Goal: Task Accomplishment & Management: Use online tool/utility

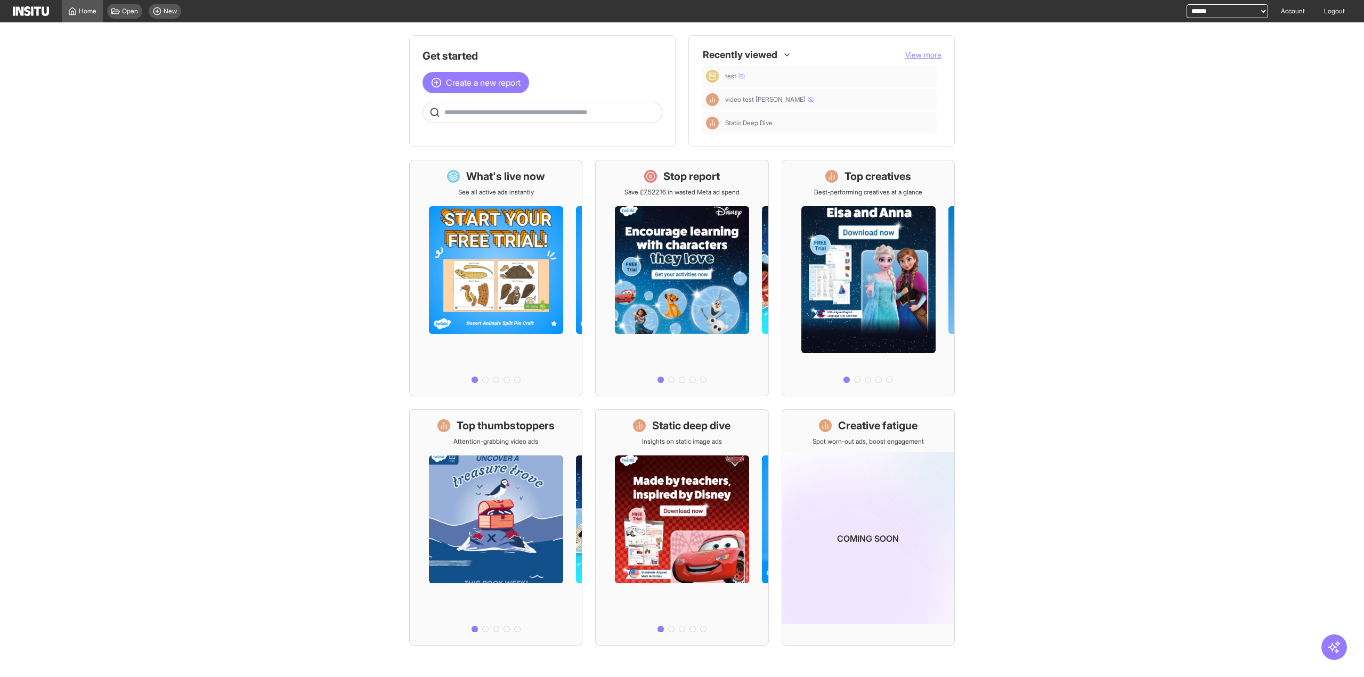
click at [115, 19] on div "Open New" at bounding box center [144, 11] width 83 height 22
click at [127, 5] on div "Open" at bounding box center [124, 11] width 35 height 15
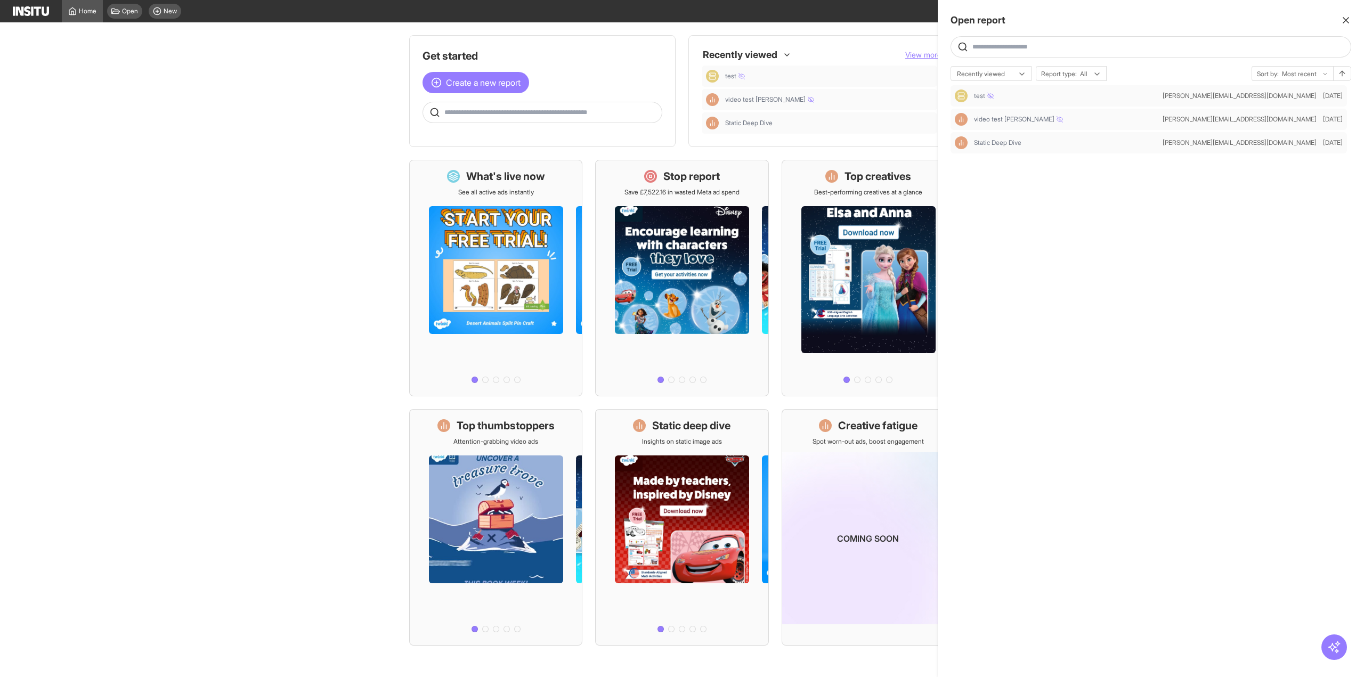
click at [127, 5] on div at bounding box center [682, 338] width 1364 height 677
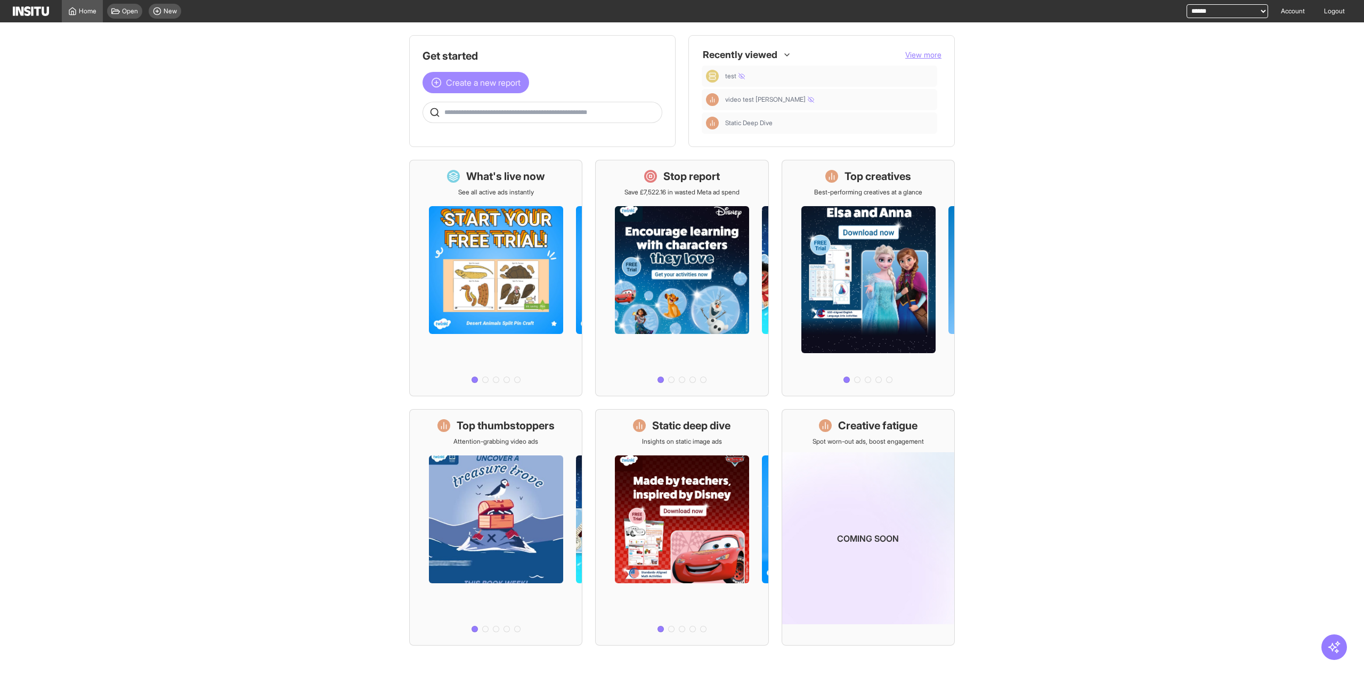
click at [446, 88] on span "Create a new report" at bounding box center [483, 82] width 75 height 13
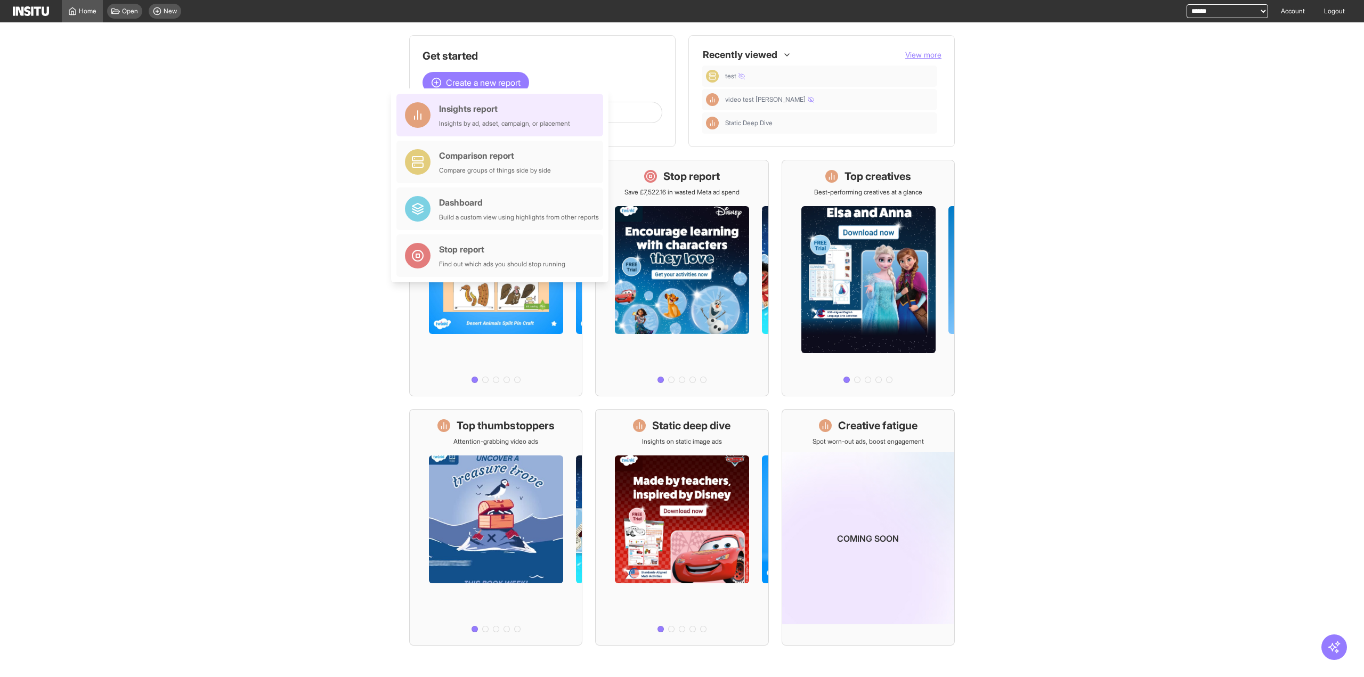
click at [445, 105] on div "Insights report" at bounding box center [504, 108] width 131 height 13
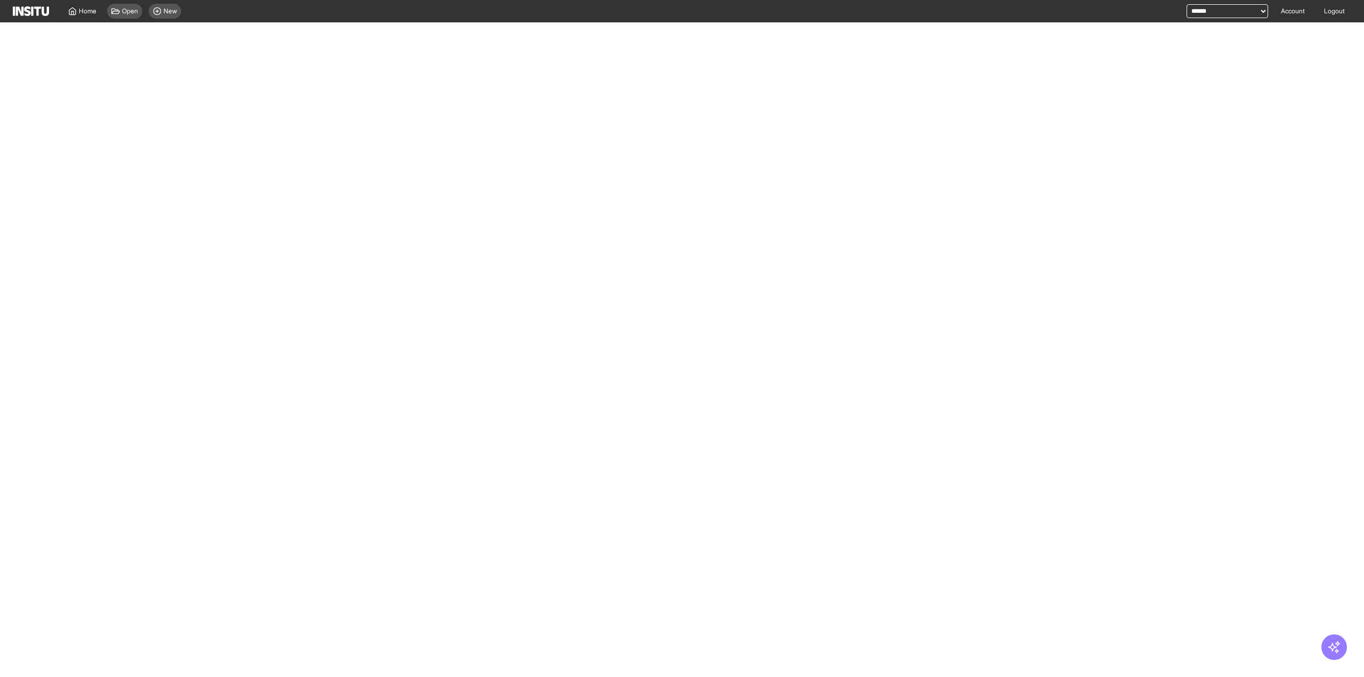
select select "**"
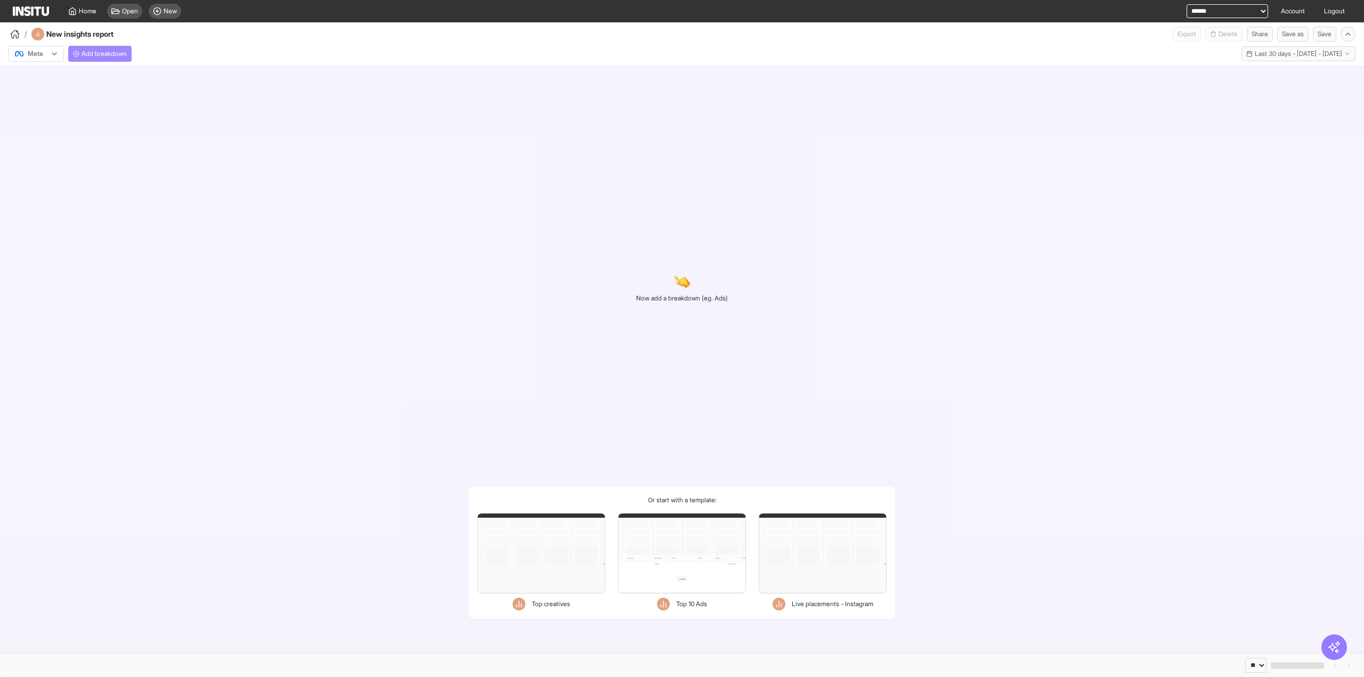
click at [117, 54] on span "Add breakdown" at bounding box center [103, 54] width 45 height 9
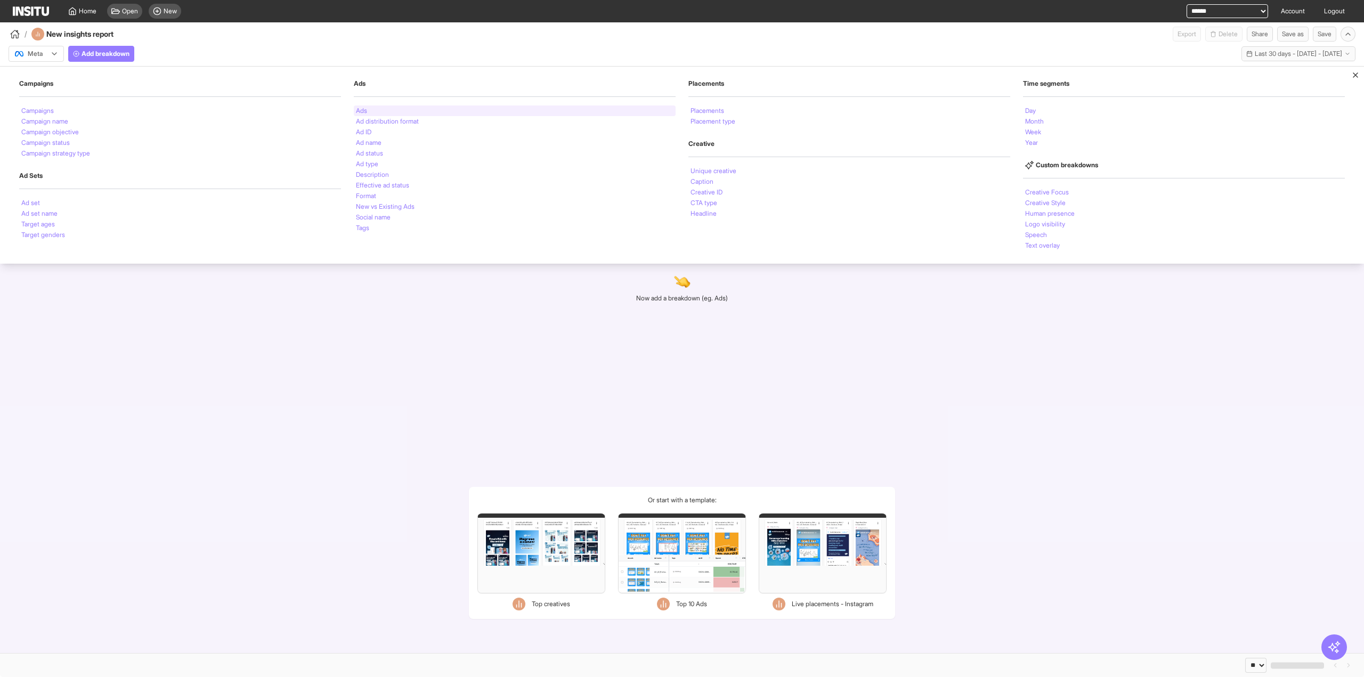
click at [385, 109] on div "Ads" at bounding box center [515, 110] width 322 height 11
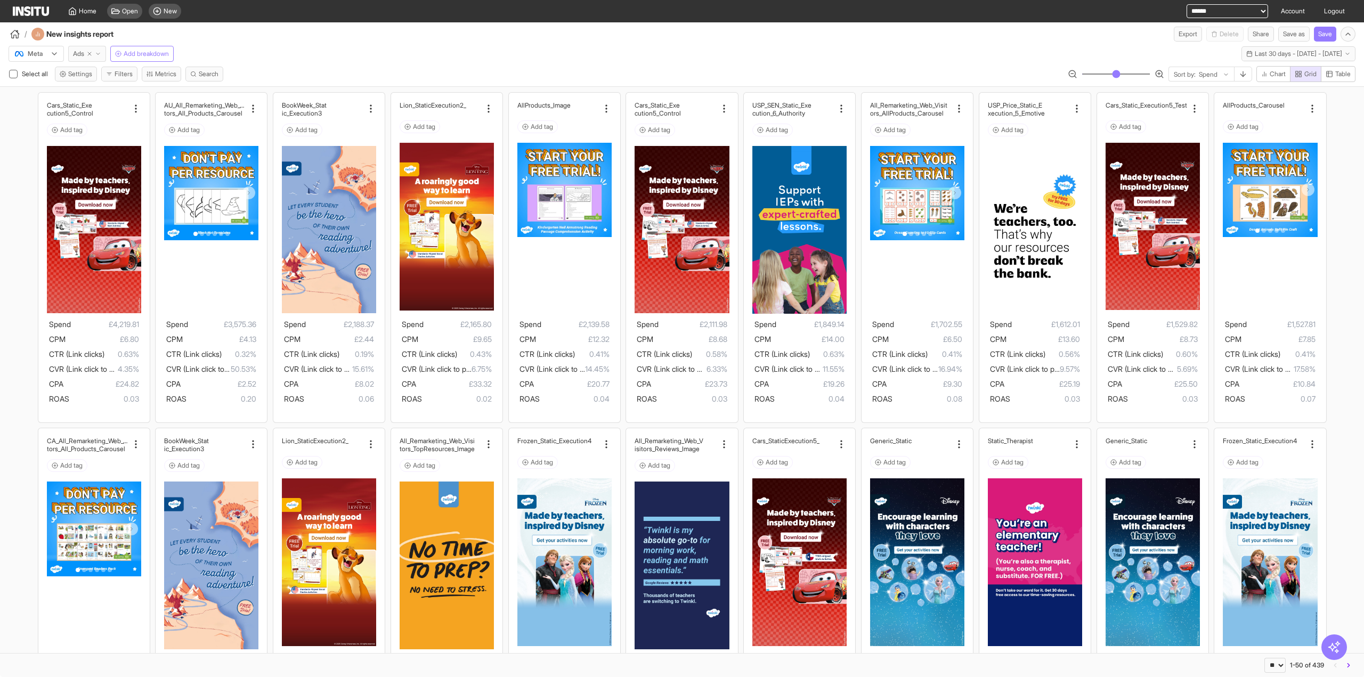
click at [87, 51] on icon "button" at bounding box center [89, 54] width 6 height 6
select select "**"
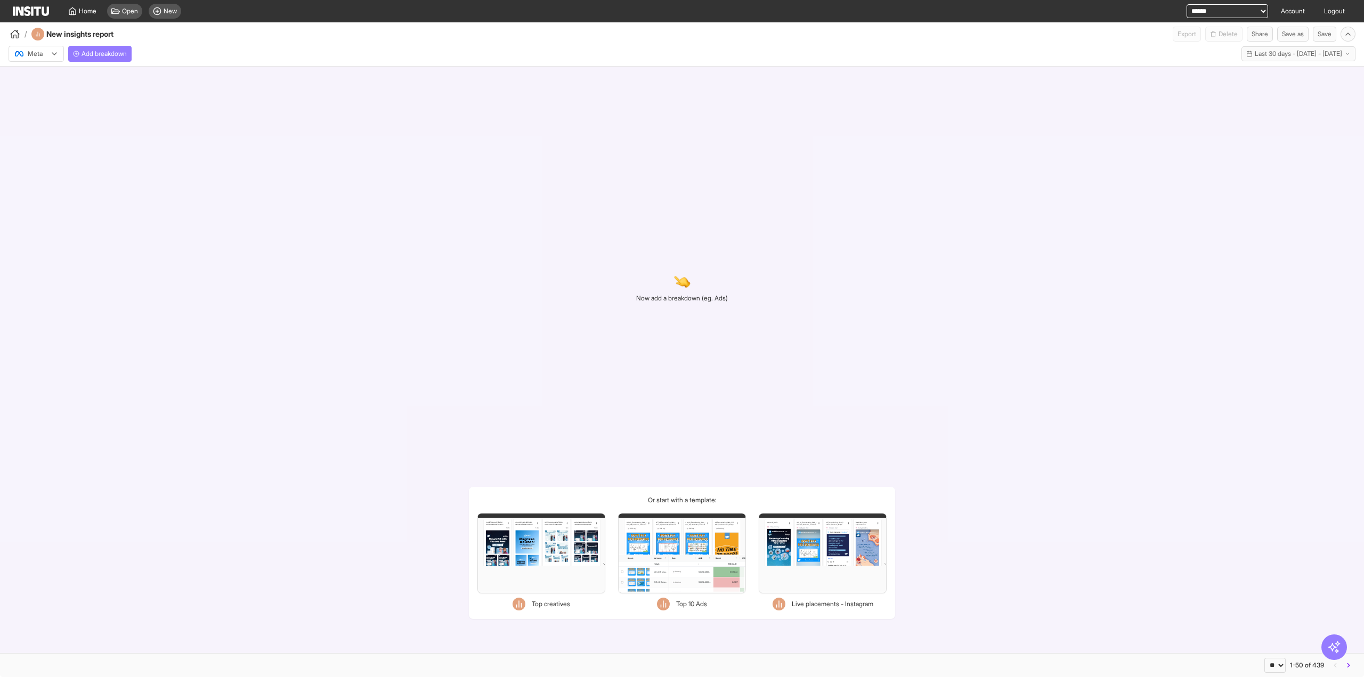
click at [101, 62] on div "Meta Add breakdown Last 30 days - [DATE] - [DATE] [DATE] - [DATE]" at bounding box center [682, 54] width 1364 height 25
click at [111, 53] on span "Add breakdown" at bounding box center [103, 54] width 45 height 9
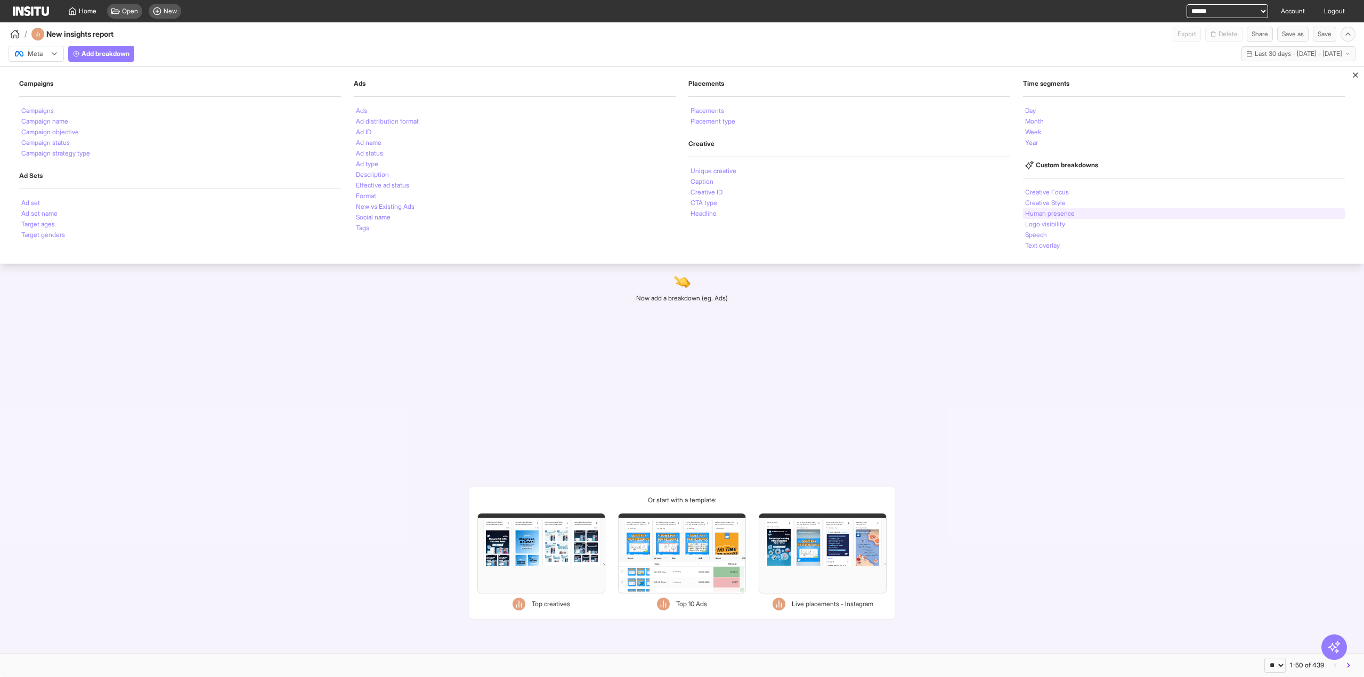
click at [1054, 211] on li "Human presence" at bounding box center [1050, 213] width 50 height 6
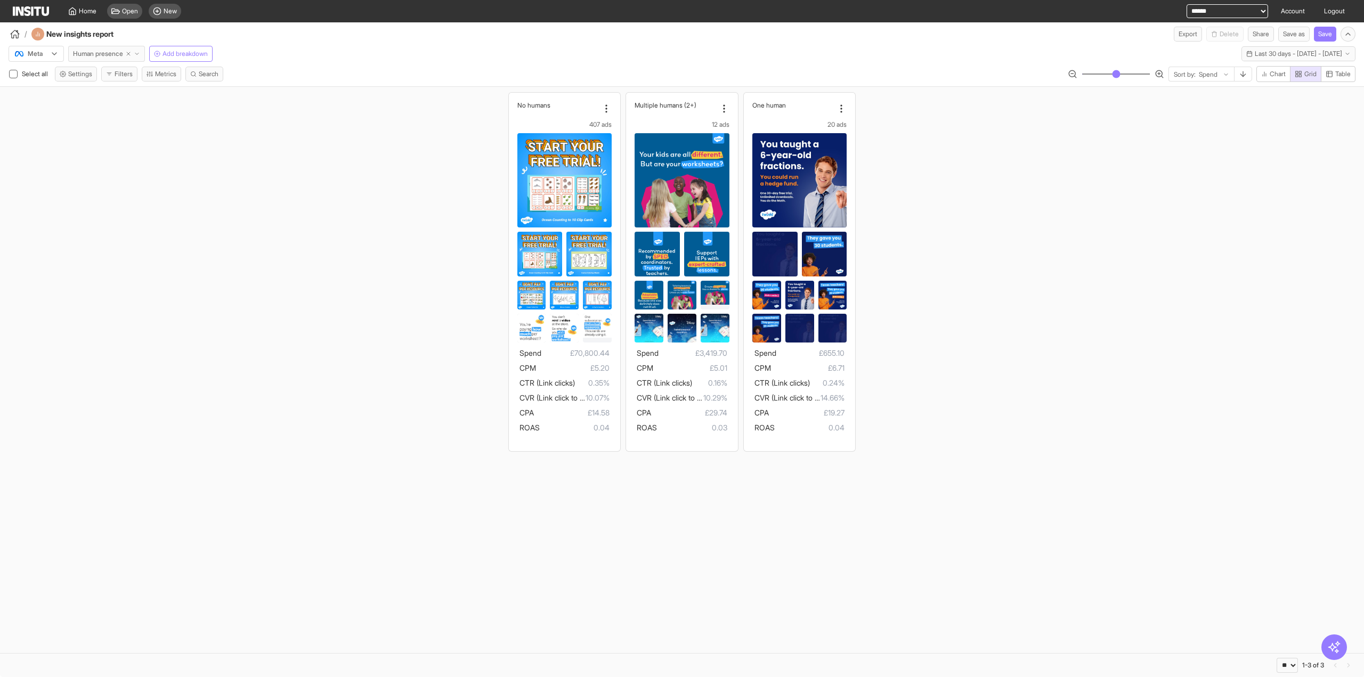
click at [89, 46] on button "Human presence" at bounding box center [106, 54] width 77 height 16
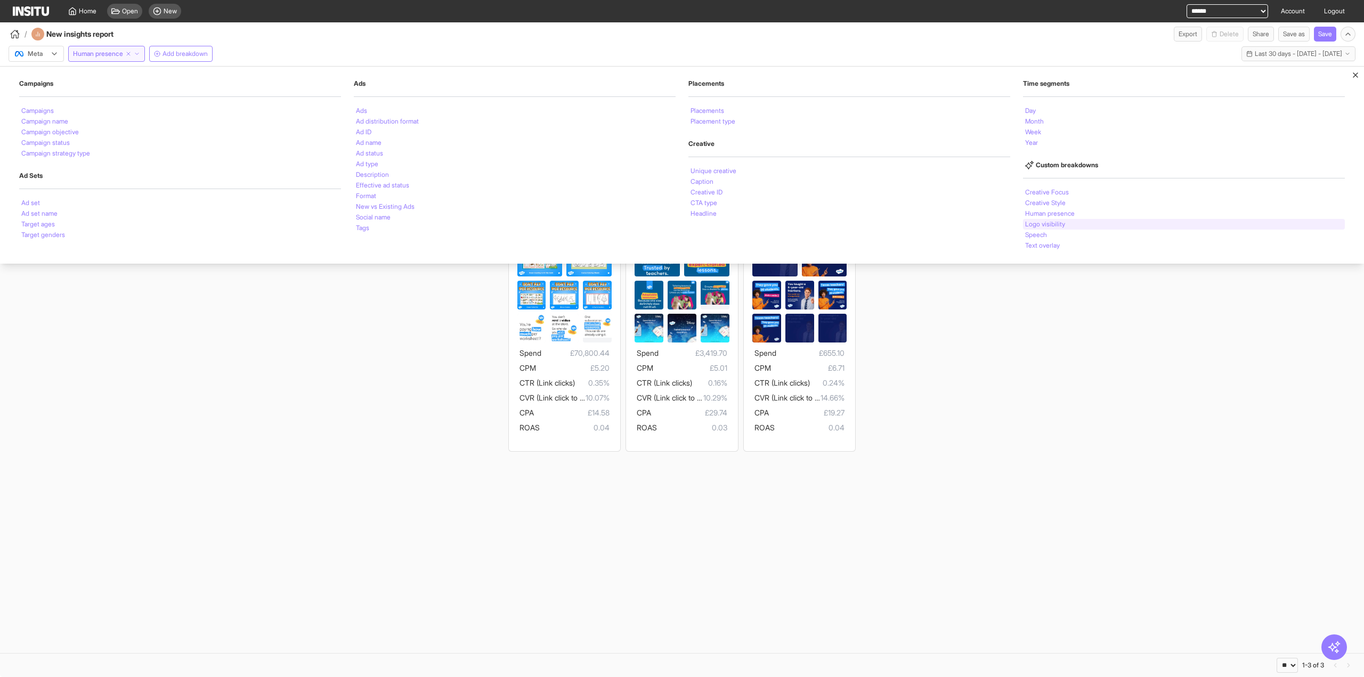
click at [1055, 221] on li "Logo visibility" at bounding box center [1045, 224] width 40 height 6
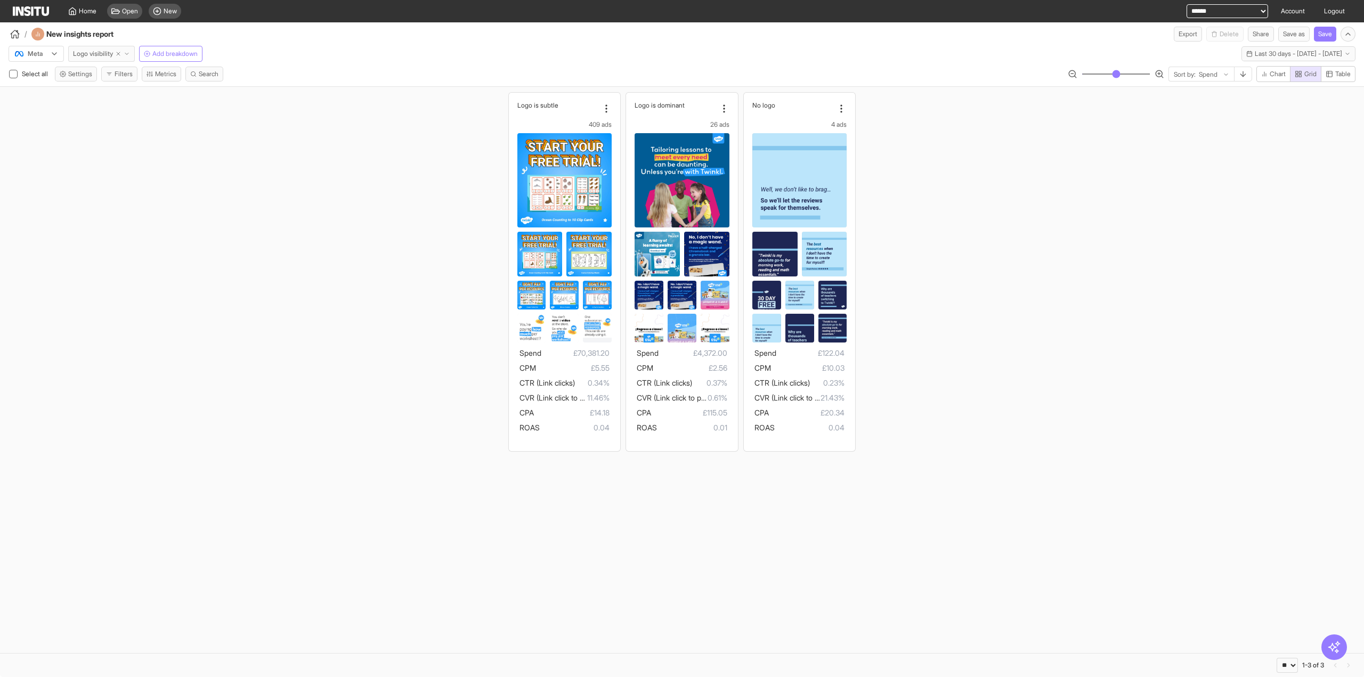
click at [94, 51] on span "Logo visibility" at bounding box center [93, 54] width 40 height 9
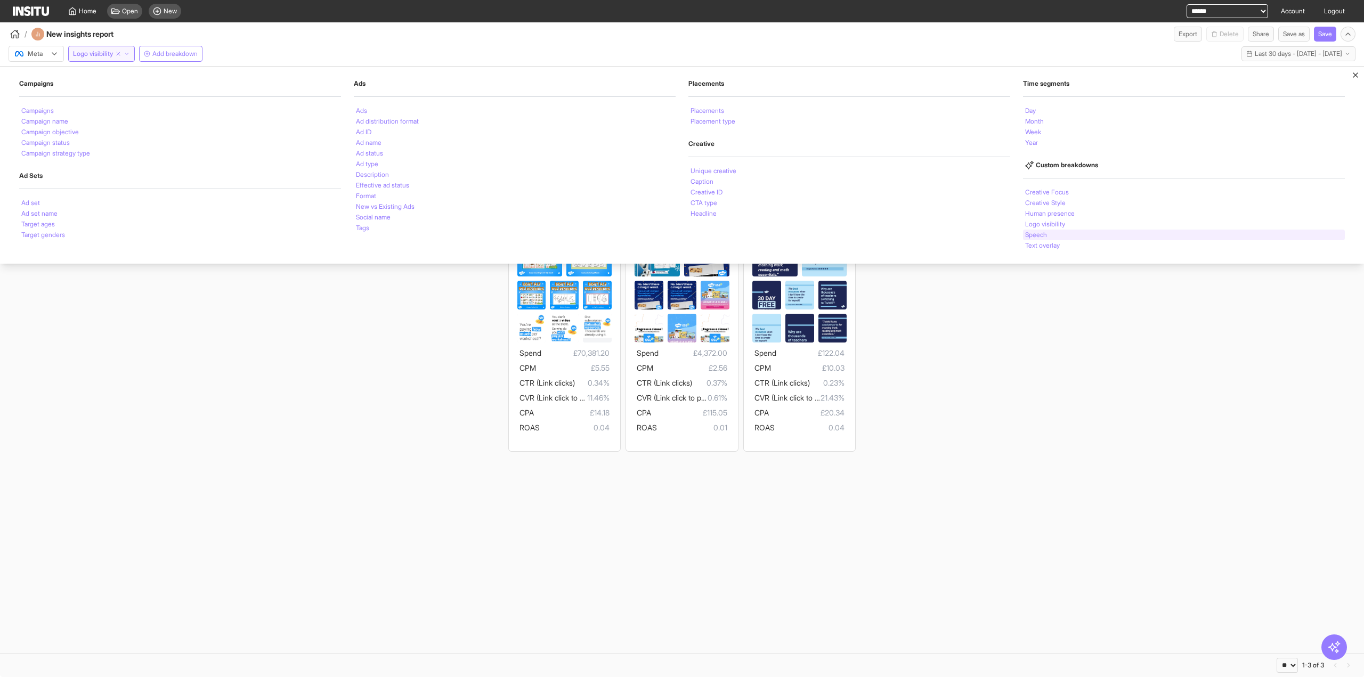
click at [1049, 233] on div "Speech" at bounding box center [1184, 235] width 322 height 11
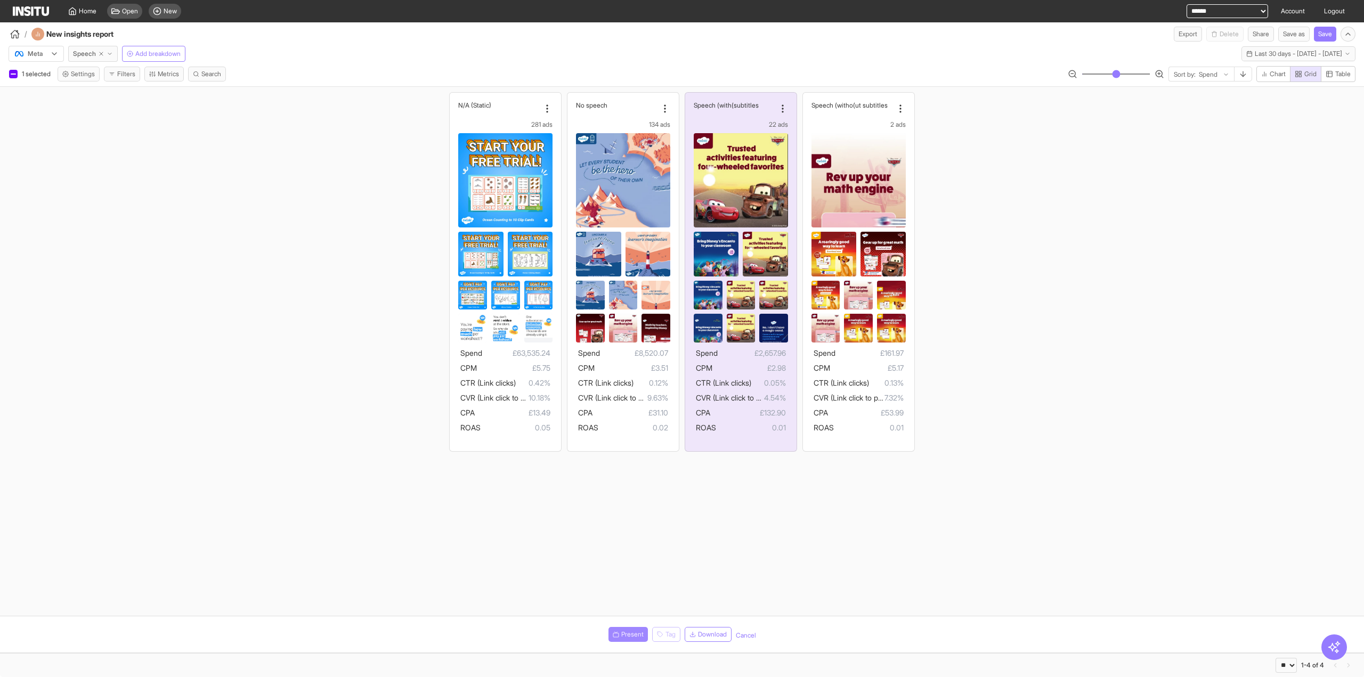
click at [618, 637] on button "Present" at bounding box center [627, 634] width 39 height 15
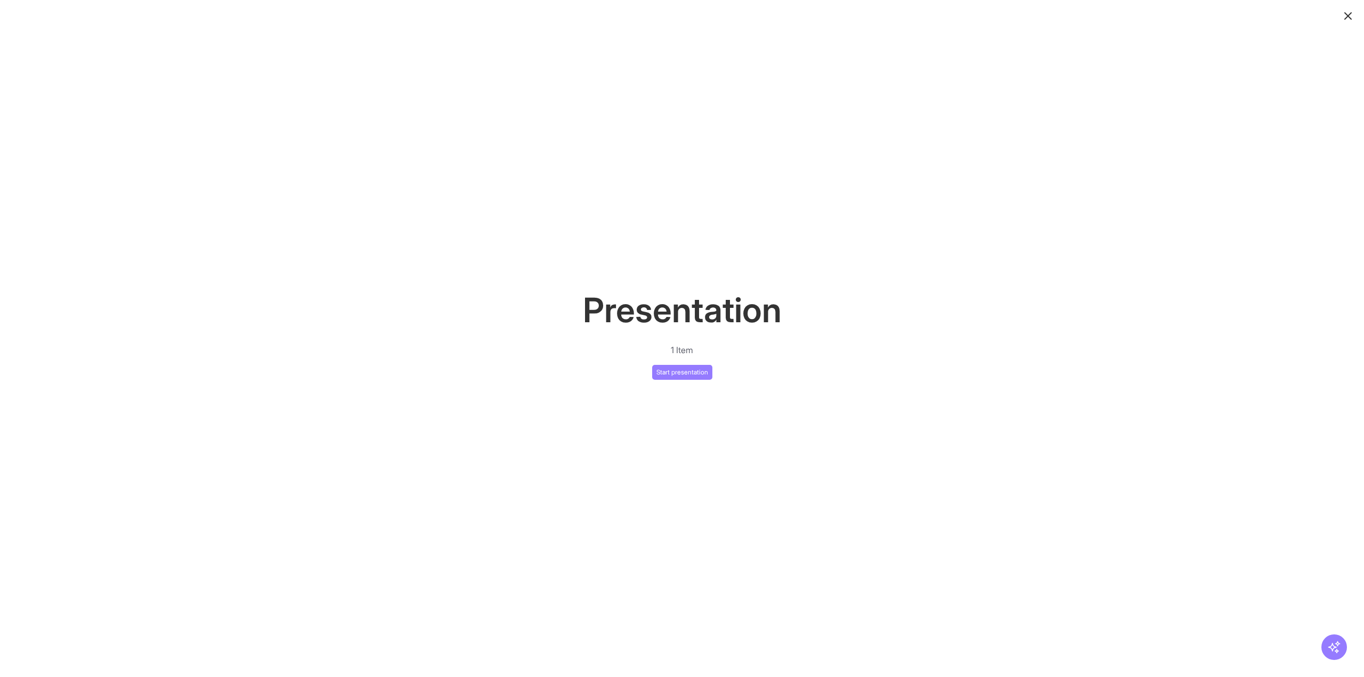
click at [1349, 15] on icon "button" at bounding box center [1347, 16] width 13 height 13
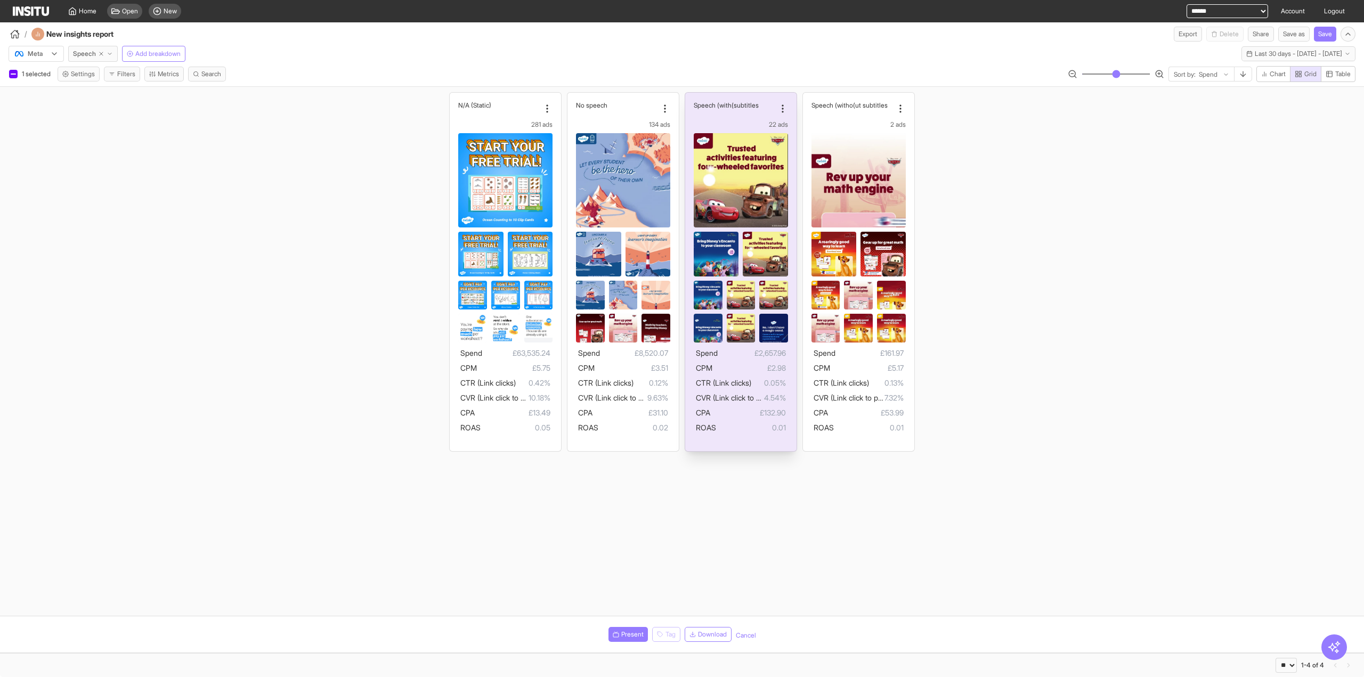
click at [749, 124] on div "22 ads" at bounding box center [741, 124] width 94 height 9
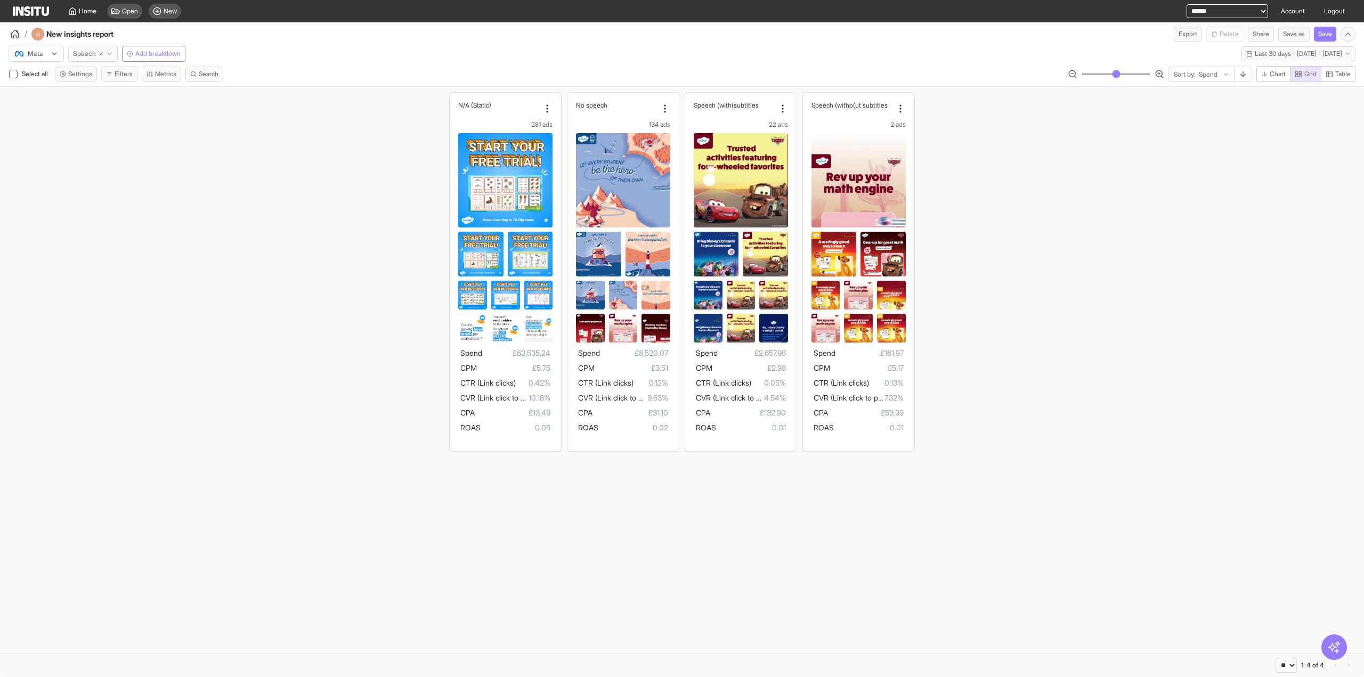
click at [81, 51] on span "Speech" at bounding box center [84, 54] width 23 height 9
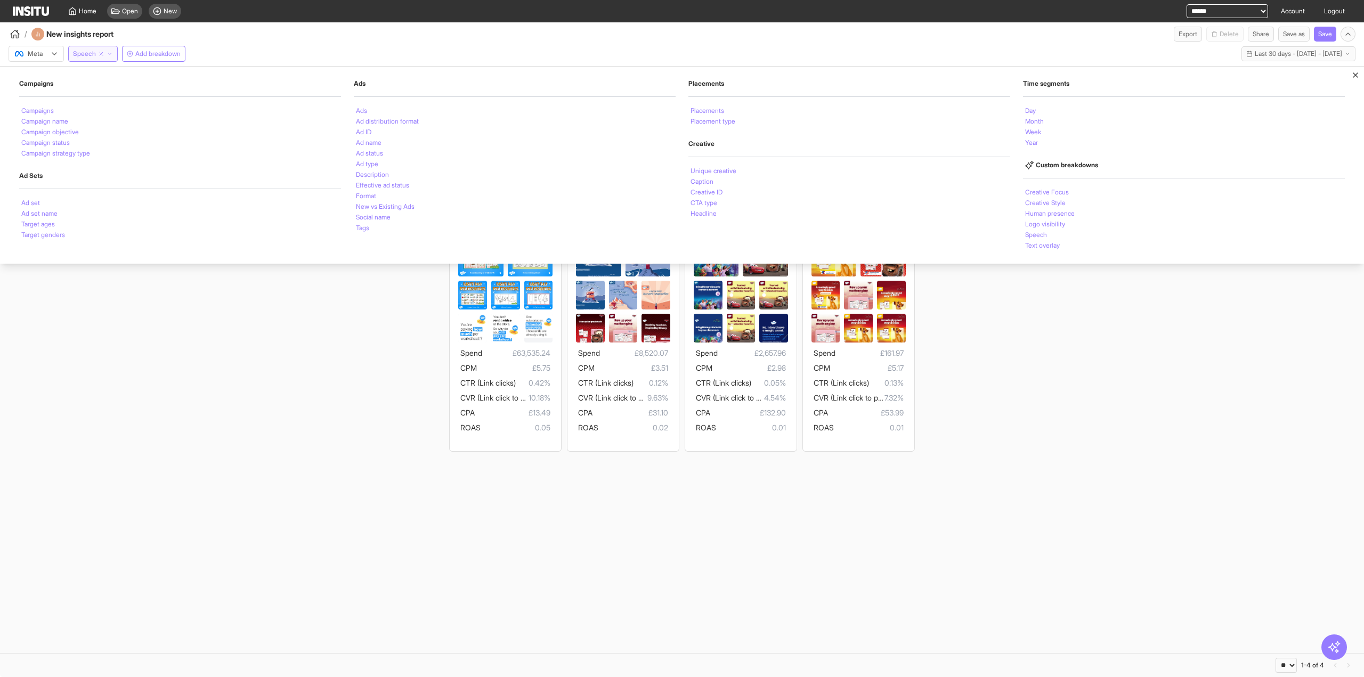
click at [81, 51] on span "Speech" at bounding box center [84, 54] width 23 height 9
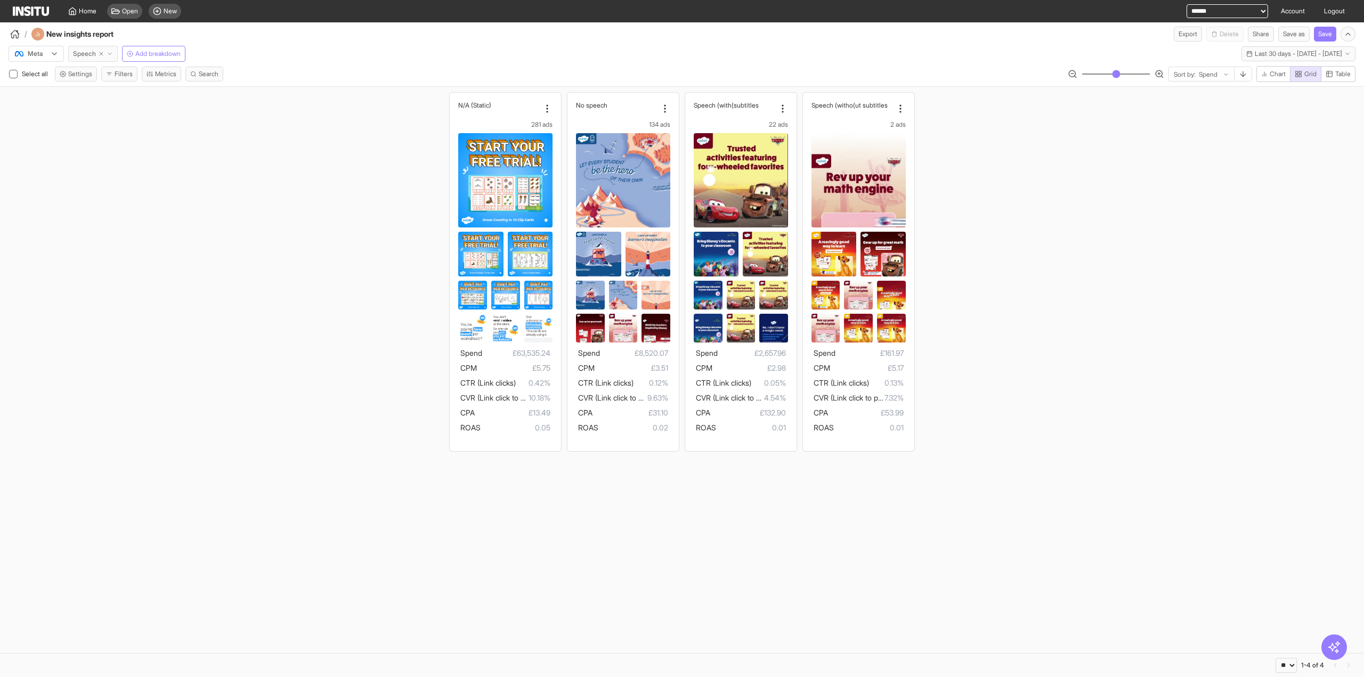
click at [83, 50] on span "Speech" at bounding box center [84, 54] width 23 height 9
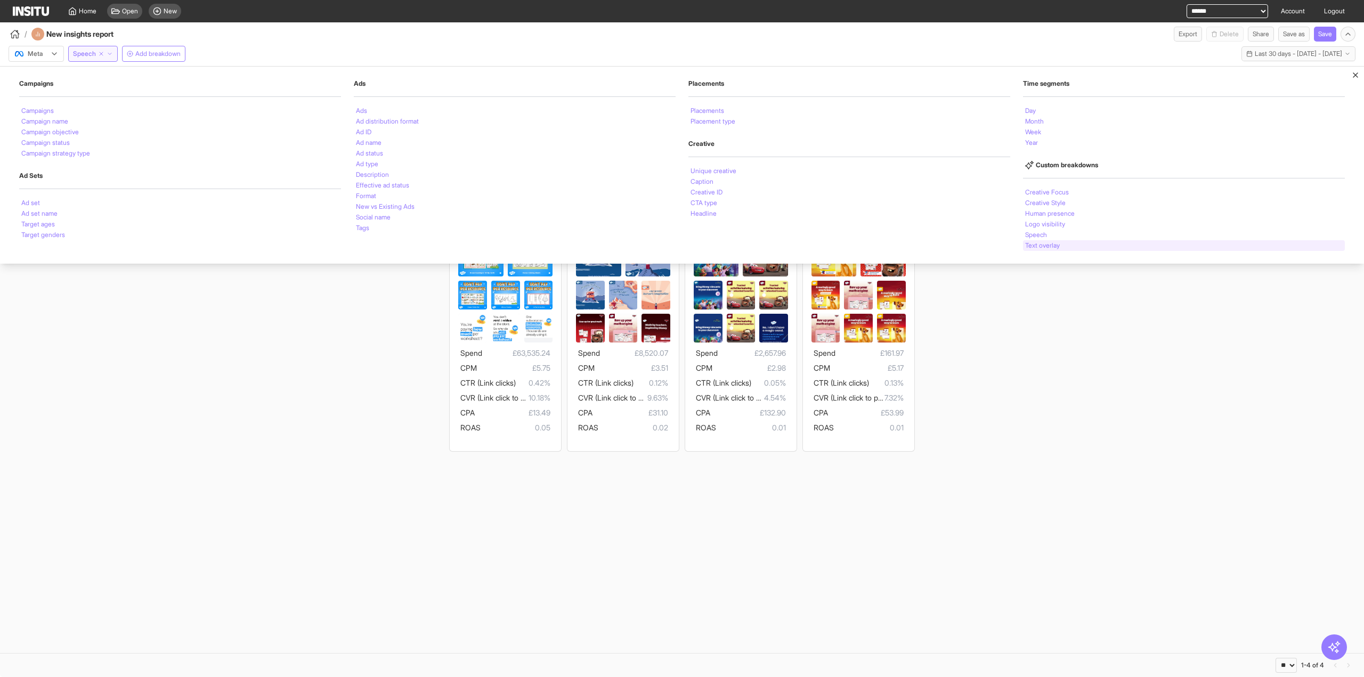
click at [1044, 242] on li "Text overlay" at bounding box center [1042, 245] width 35 height 6
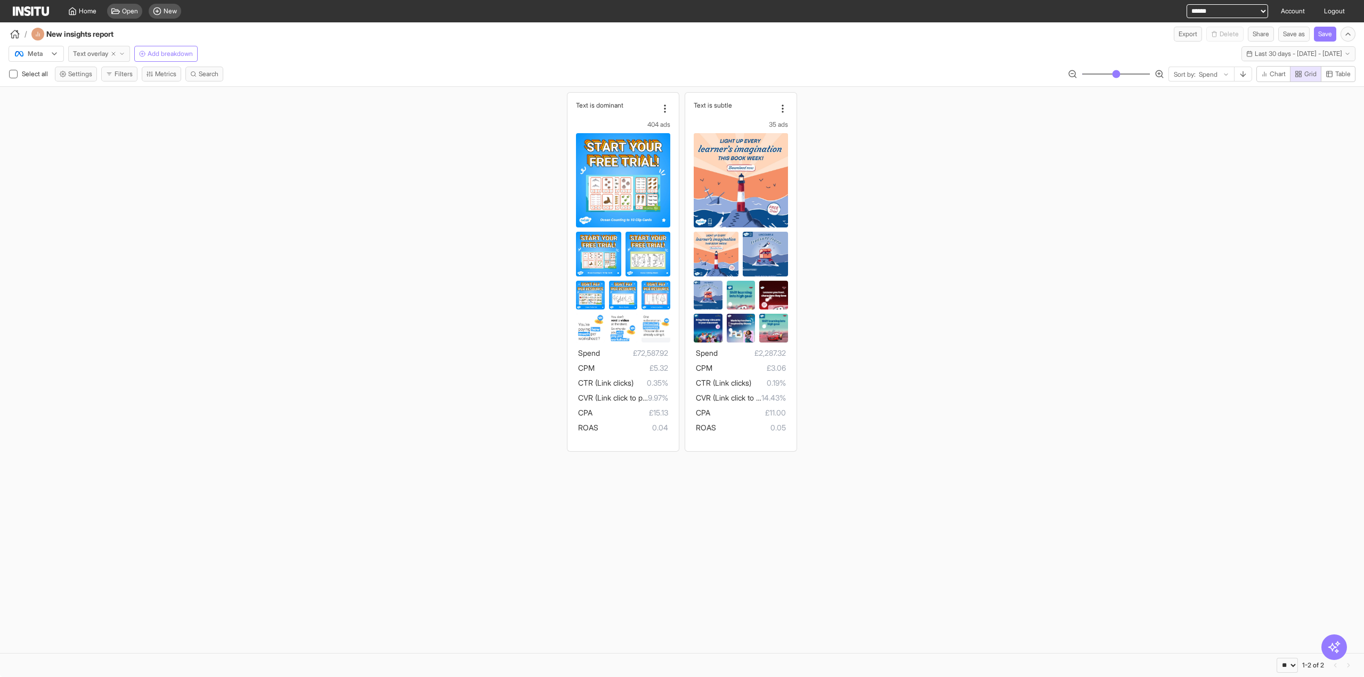
click at [102, 57] on span "Text overlay" at bounding box center [90, 54] width 35 height 9
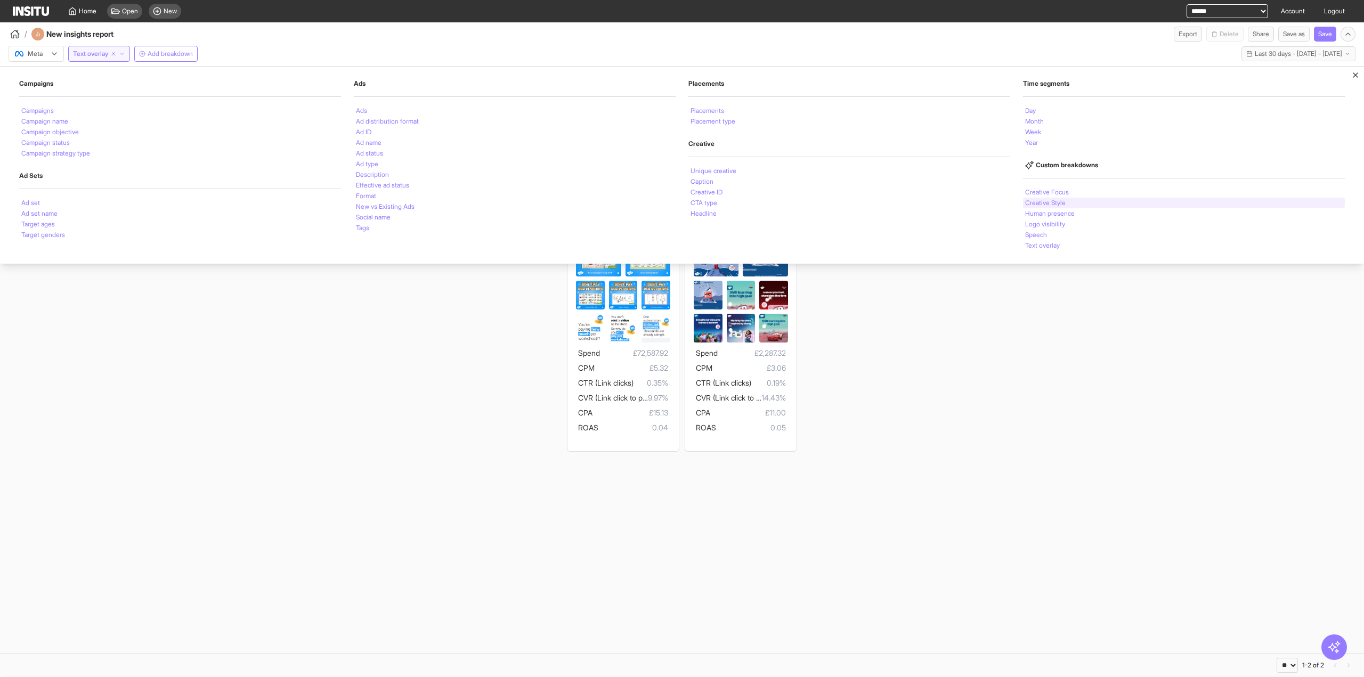
click at [1057, 200] on li "Creative Style" at bounding box center [1045, 203] width 40 height 6
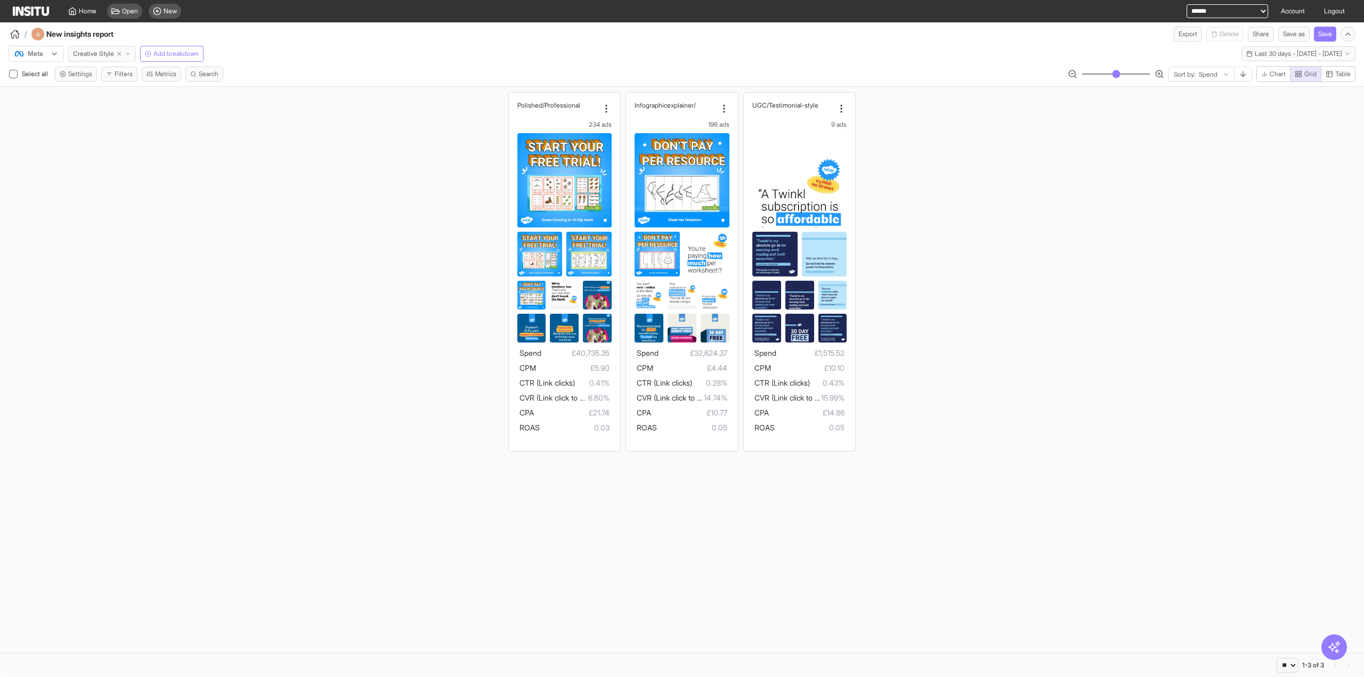
click at [113, 51] on span "Creative Style" at bounding box center [93, 54] width 41 height 9
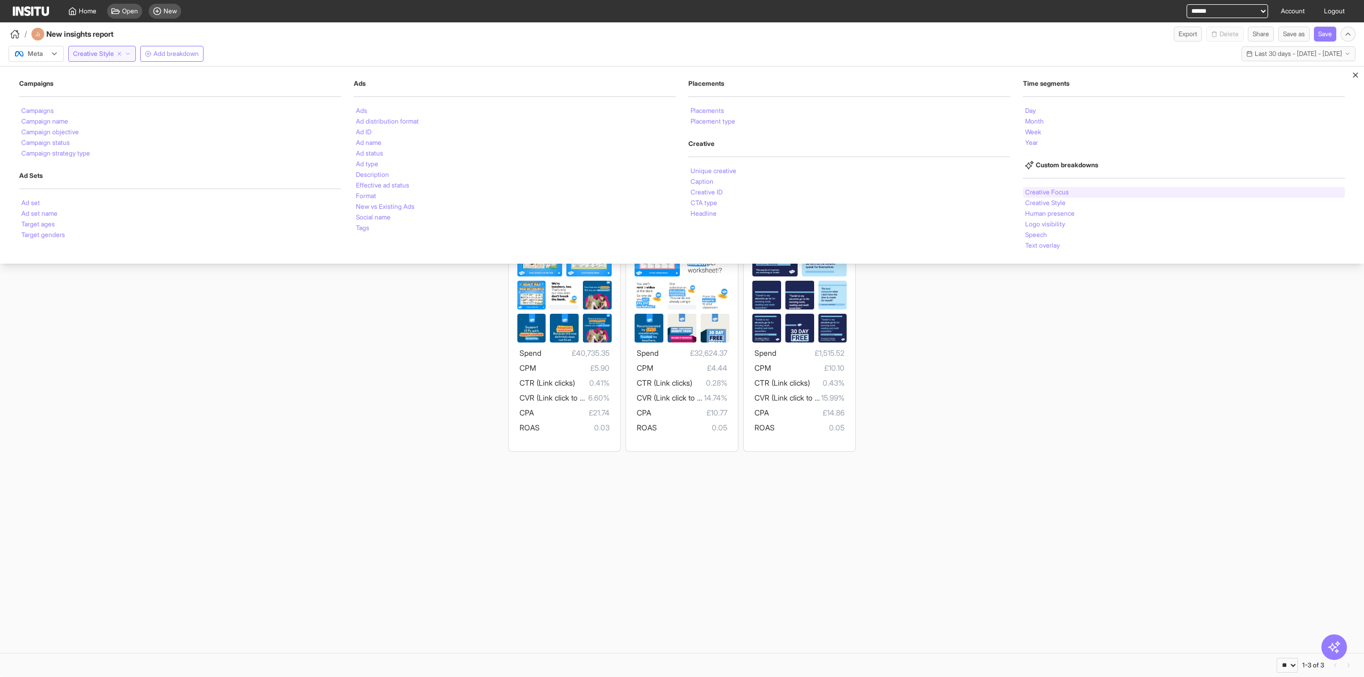
click at [1057, 192] on li "Creative Focus" at bounding box center [1047, 192] width 44 height 6
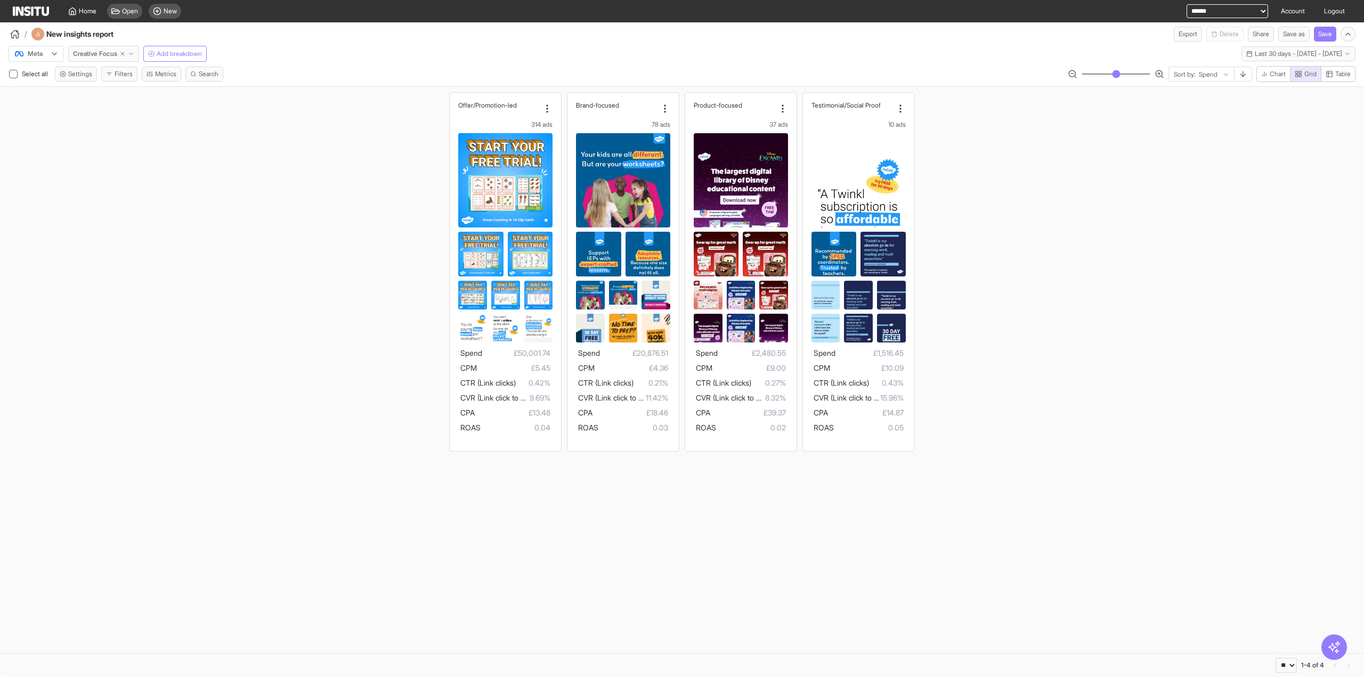
click at [655, 583] on section "Offer/Promotion-led 314 ads Spend £50,001.74 CPM £5.45 CTR (Link clicks) 0.42% …" at bounding box center [682, 370] width 1364 height 566
click at [705, 540] on section "Offer/Promotion-led 314 ads Spend £50,001.74 CPM £5.45 CTR (Link clicks) 0.42% …" at bounding box center [682, 370] width 1364 height 566
